Goal: Information Seeking & Learning: Learn about a topic

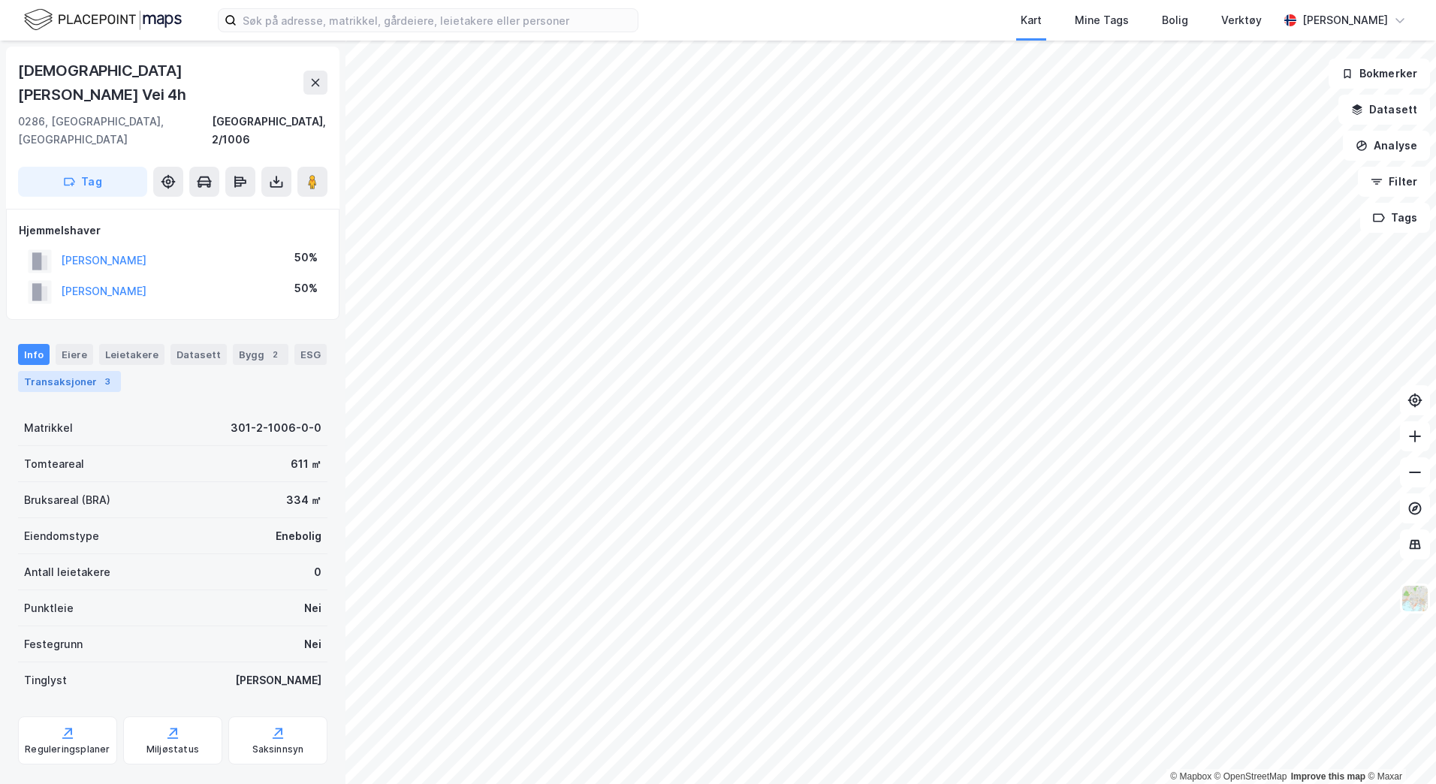
click at [67, 371] on div "Transaksjoner 3" at bounding box center [69, 381] width 103 height 21
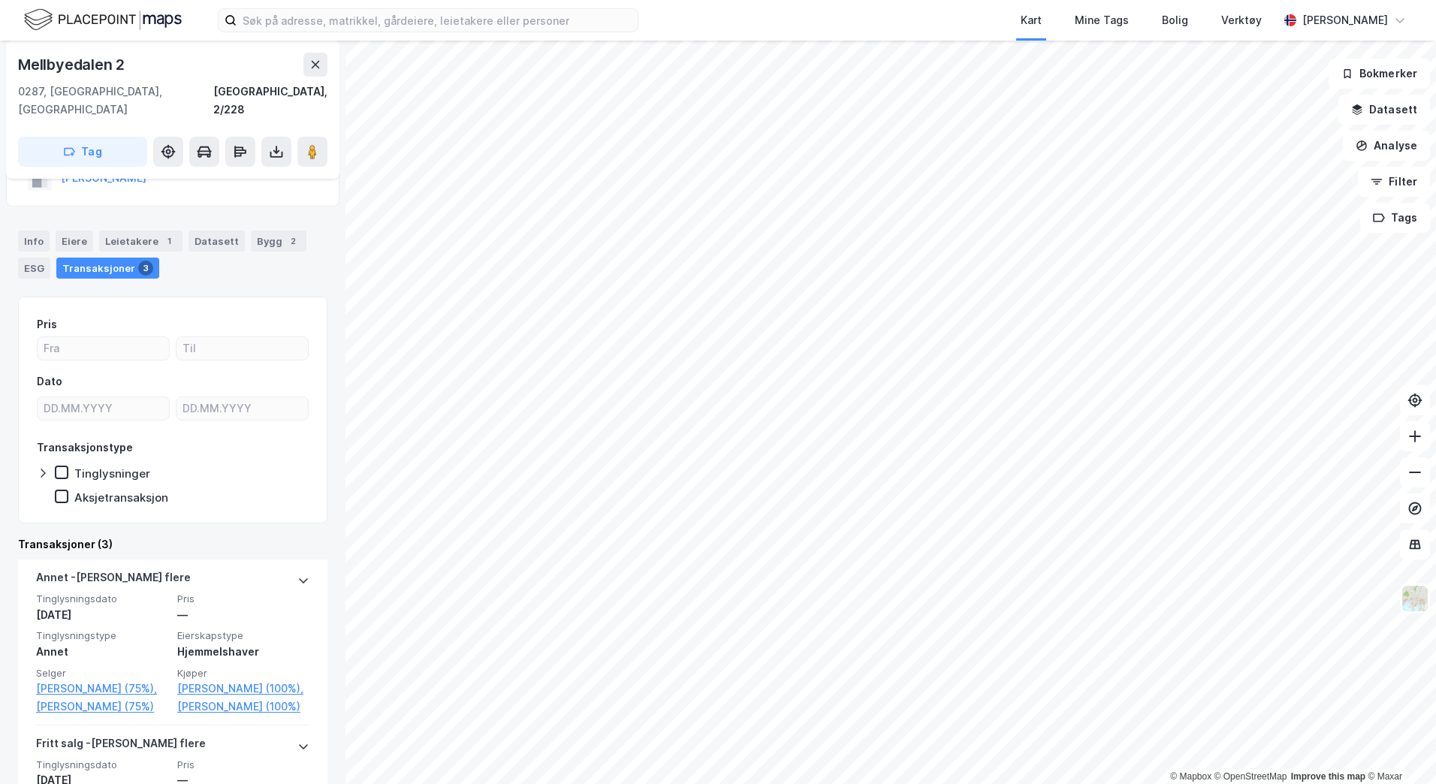
scroll to position [12, 0]
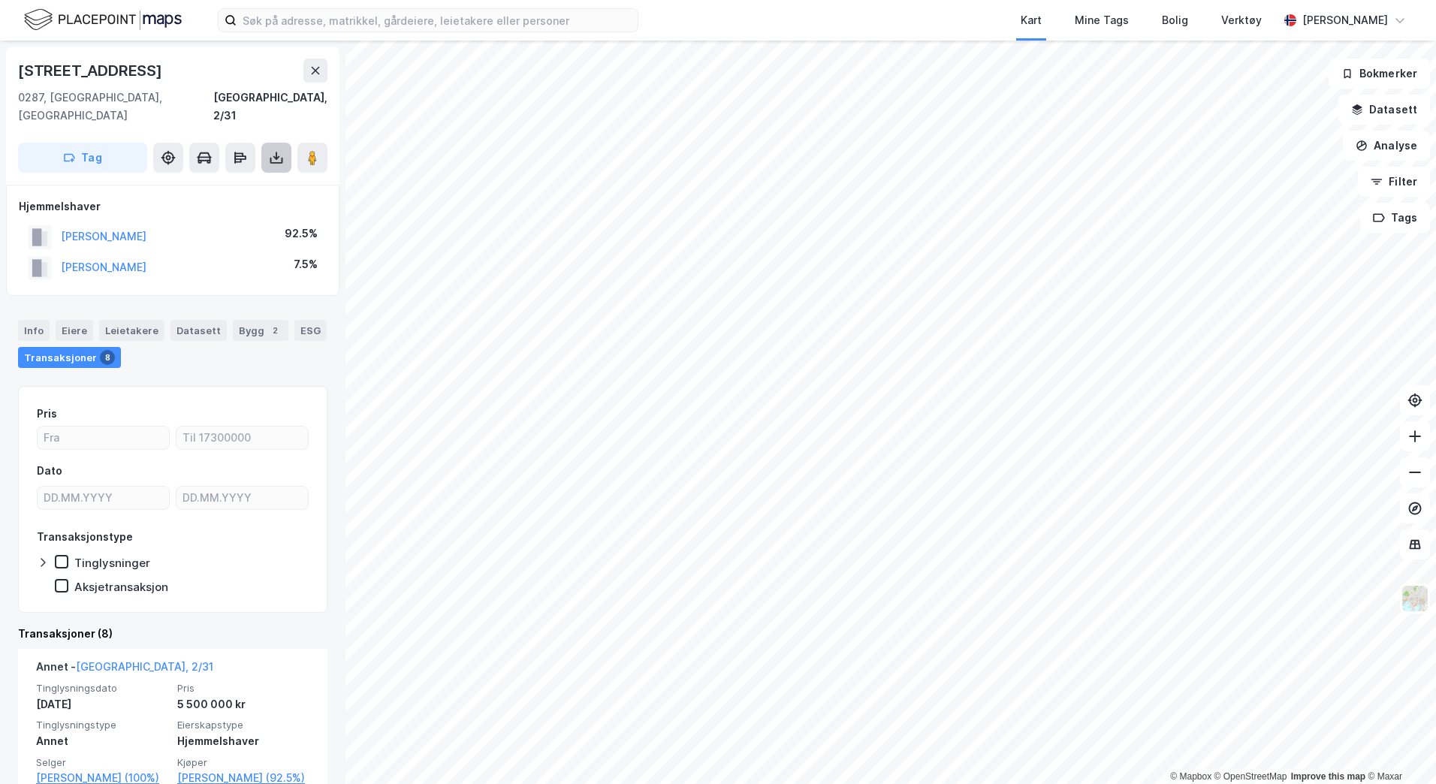
click at [275, 150] on icon at bounding box center [276, 157] width 15 height 15
click at [216, 182] on div "Last ned grunnbok" at bounding box center [201, 188] width 87 height 12
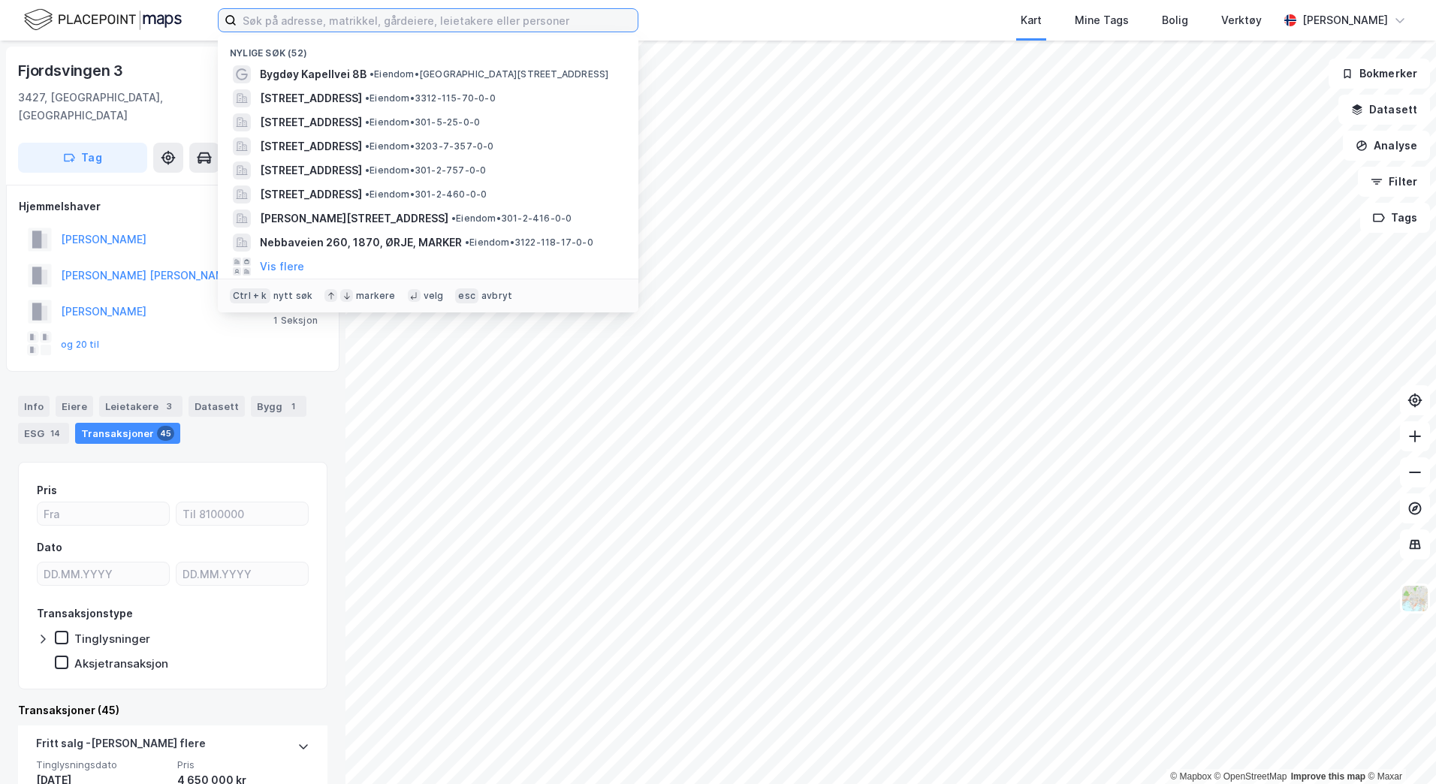
click at [309, 23] on input at bounding box center [437, 20] width 401 height 23
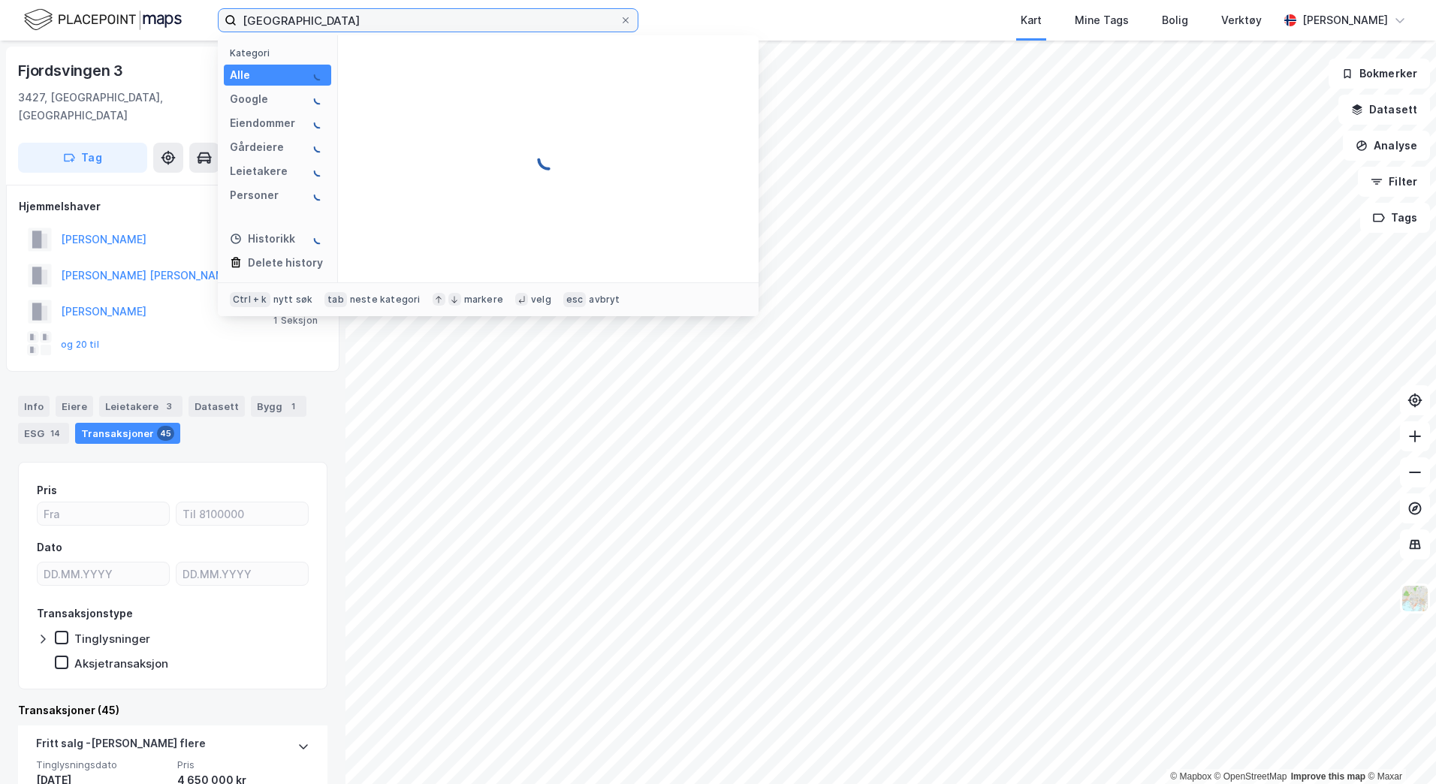
type input "bygdøy kapellvei"
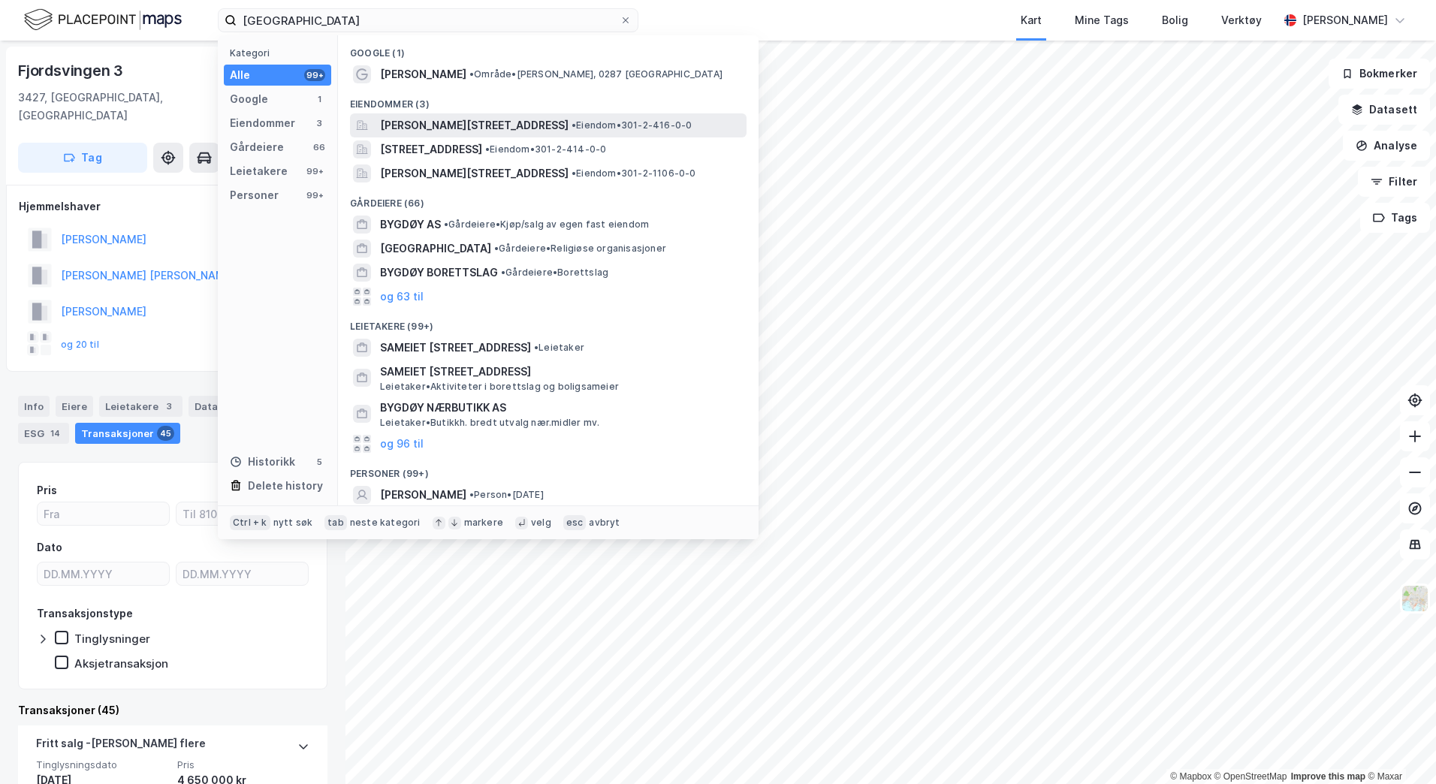
click at [421, 123] on span "Bygdøy Kapellvei 2, 0287, OSLO, OSLO" at bounding box center [474, 125] width 189 height 18
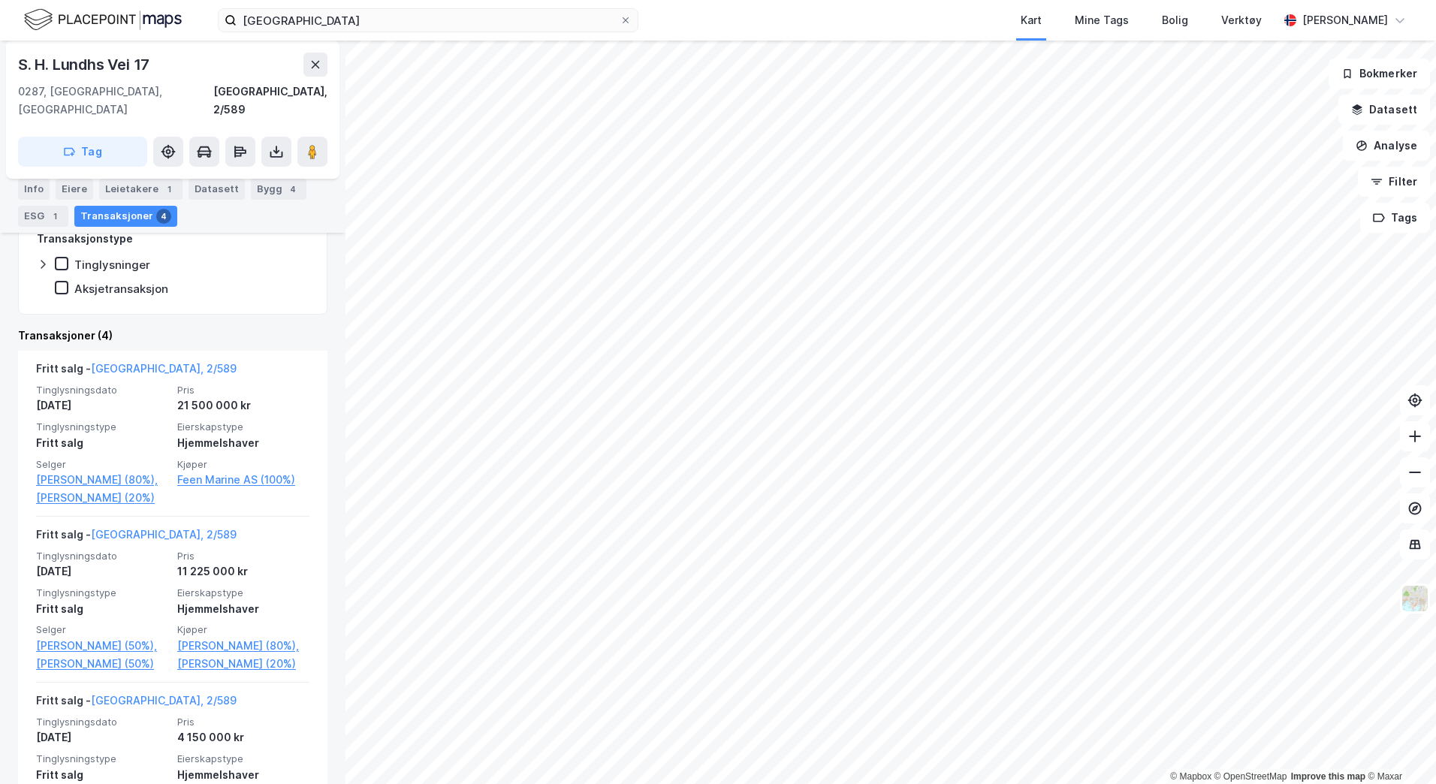
scroll to position [348, 0]
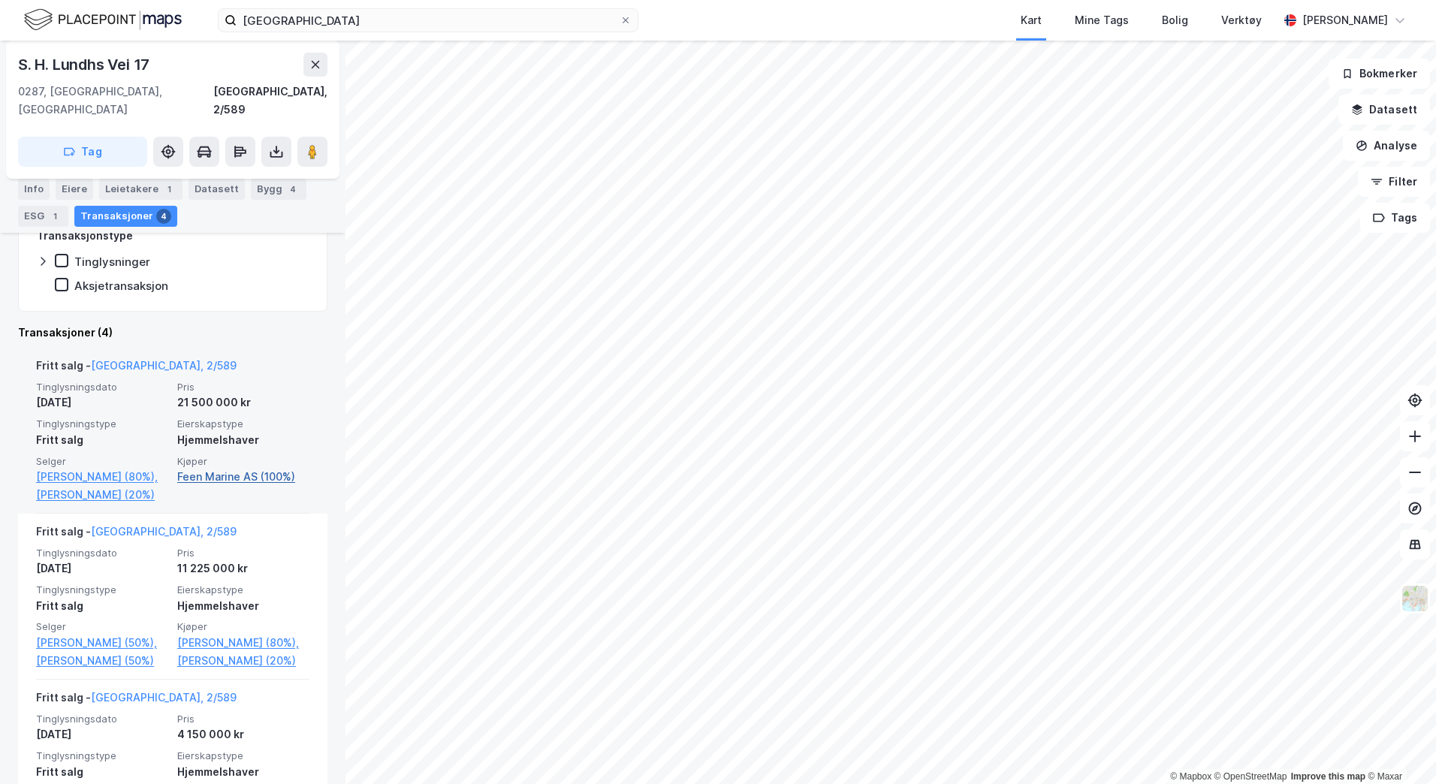
click at [219, 468] on link "Feen Marine AS (100%)" at bounding box center [243, 477] width 132 height 18
